Goal: Information Seeking & Learning: Learn about a topic

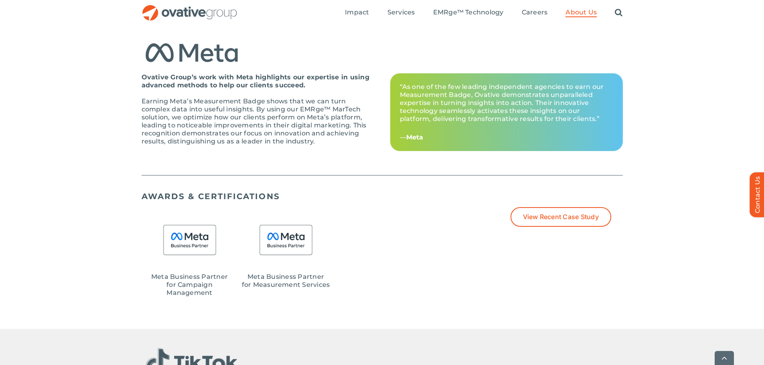
scroll to position [616, 0]
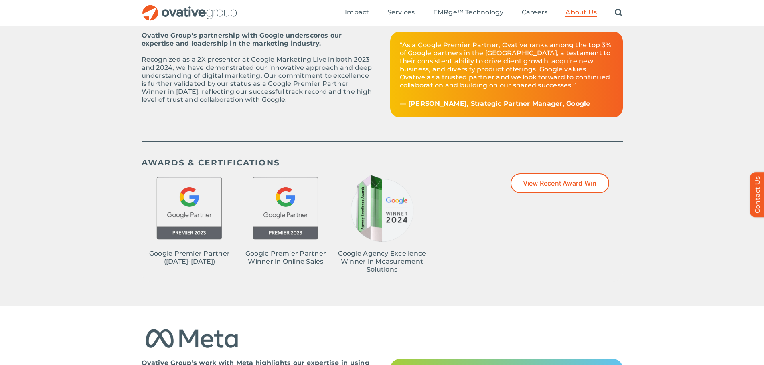
scroll to position [321, 0]
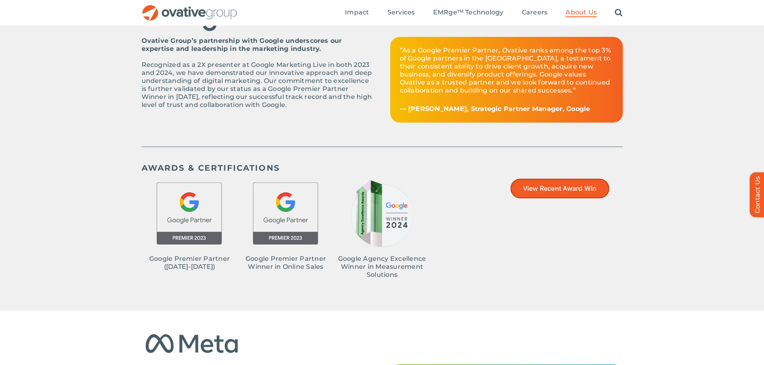
click at [535, 189] on span "View Recent Award Win" at bounding box center [560, 189] width 74 height 8
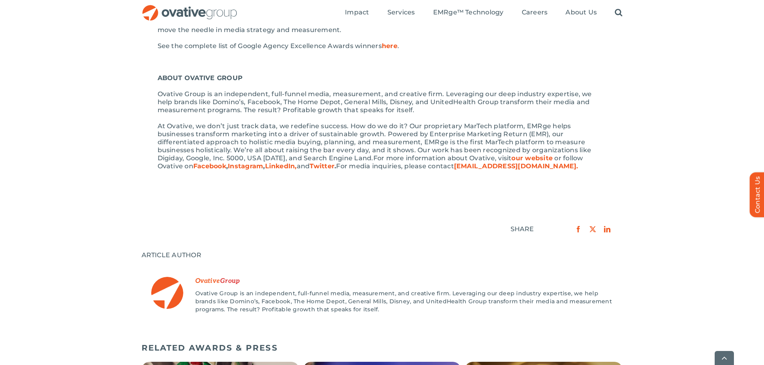
scroll to position [601, 0]
